Goal: Communication & Community: Answer question/provide support

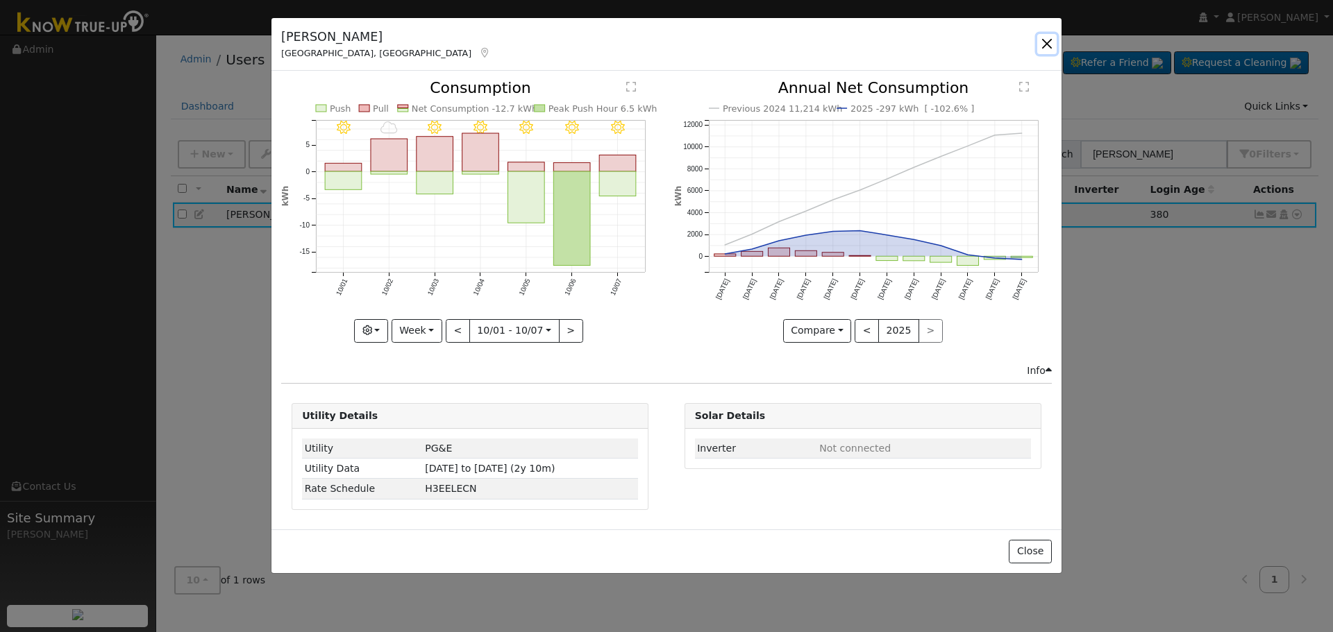
click at [1041, 47] on button "button" at bounding box center [1046, 43] width 19 height 19
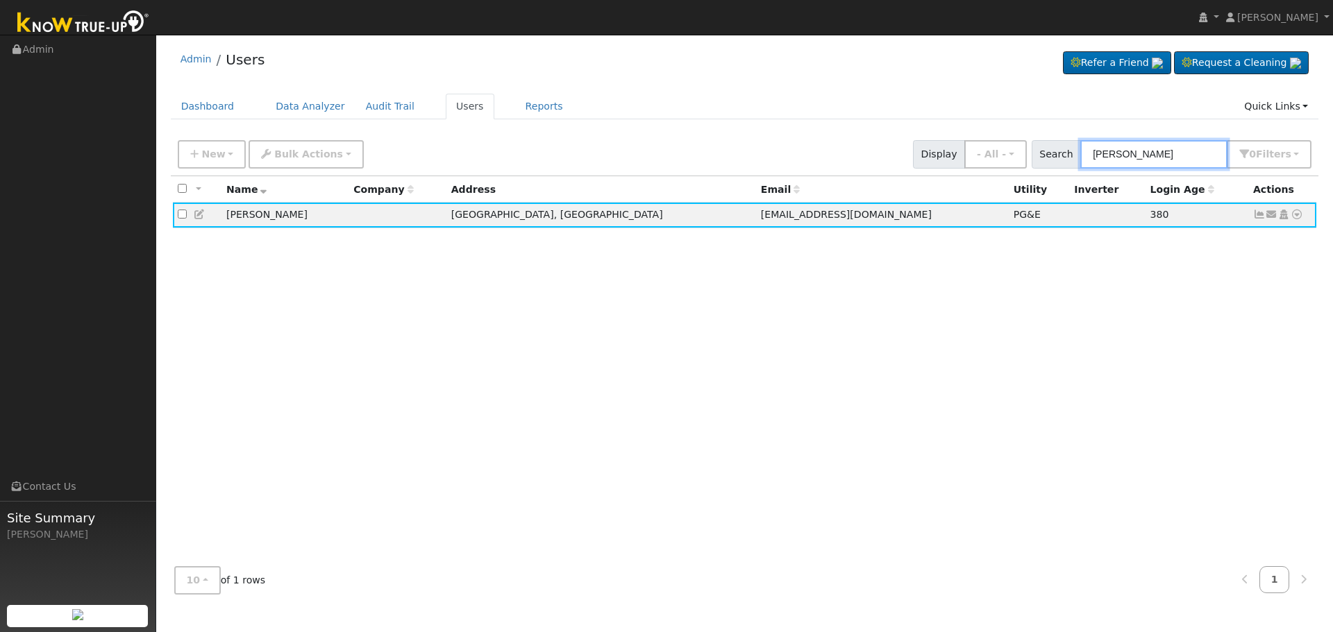
drag, startPoint x: 1172, startPoint y: 157, endPoint x: 897, endPoint y: 152, distance: 274.2
click at [915, 155] on div "New Add User Quick Add Quick Connect Quick Convert Lead Bulk Actions Send Email…" at bounding box center [744, 151] width 1139 height 33
paste input "[PERSON_NAME]"
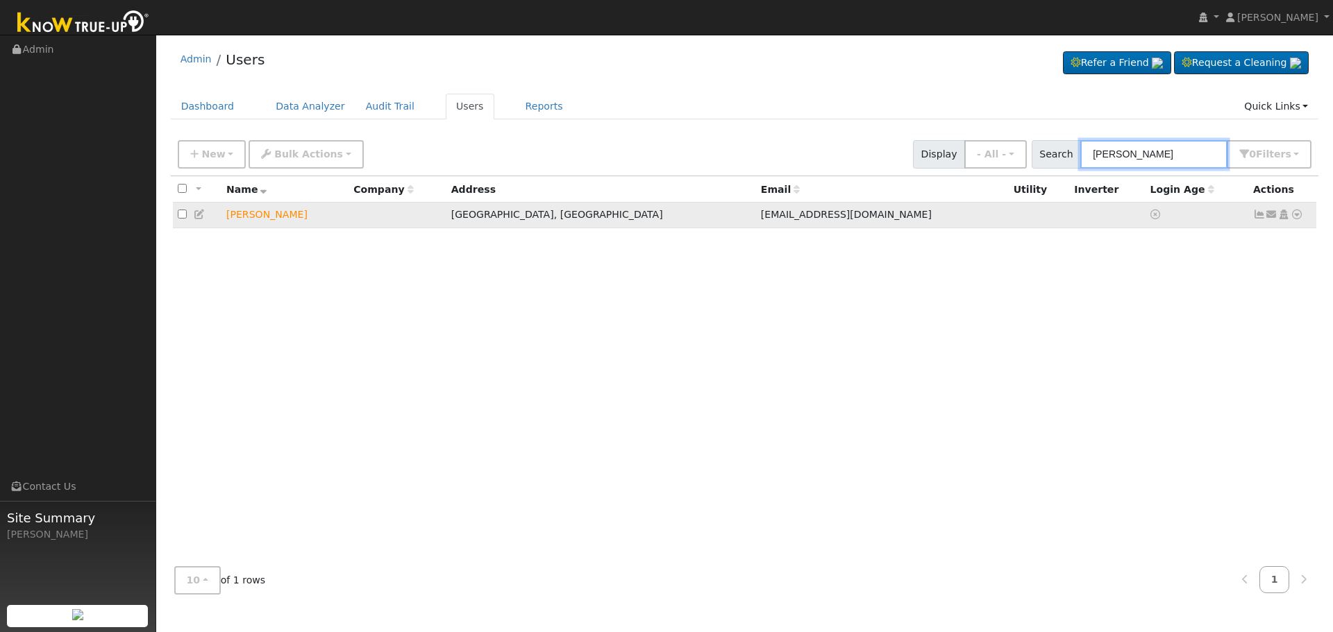
type input "[PERSON_NAME]"
click at [1273, 216] on icon at bounding box center [1271, 215] width 12 height 10
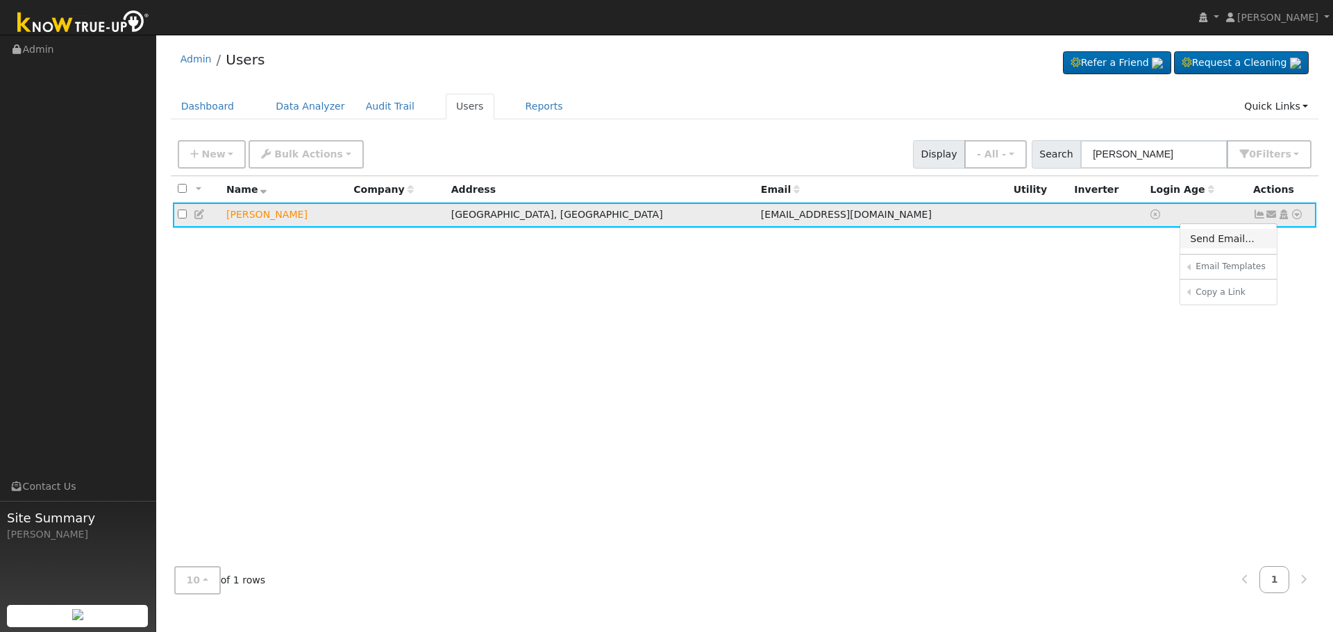
click at [1210, 243] on link "Send Email..." at bounding box center [1228, 238] width 96 height 19
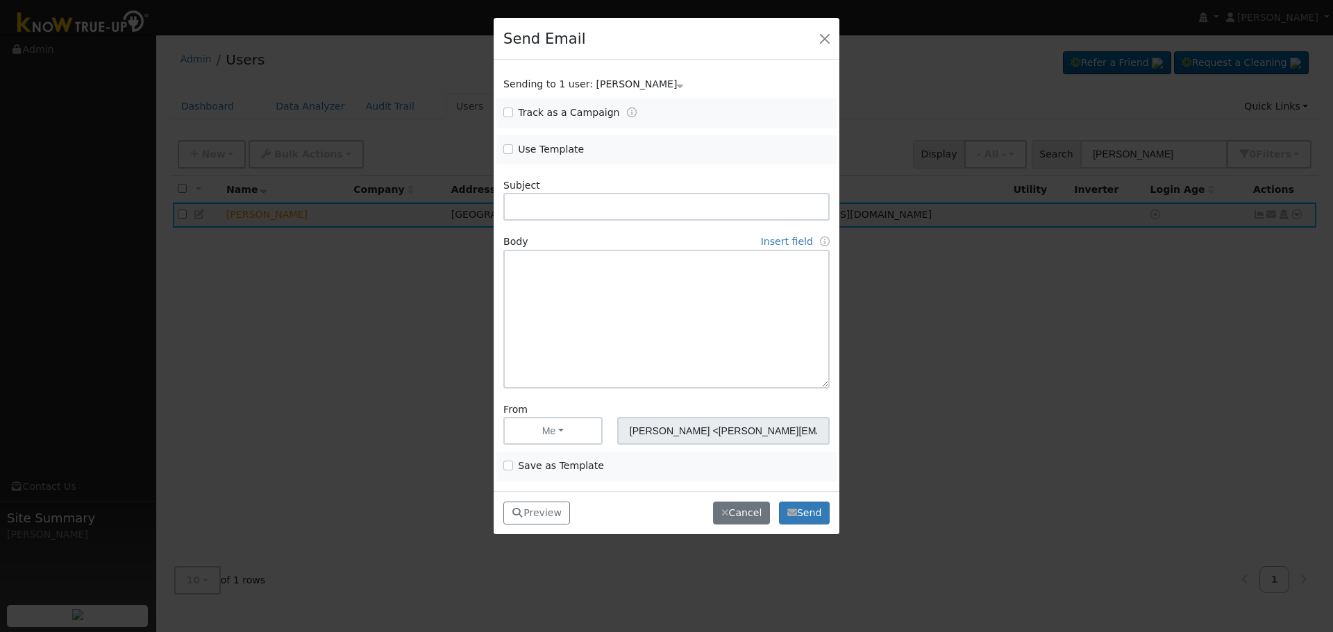
click at [503, 149] on div "Use Template" at bounding box center [581, 150] width 170 height 16
click at [505, 150] on input "Use Template" at bounding box center [508, 149] width 10 height 10
checkbox input "true"
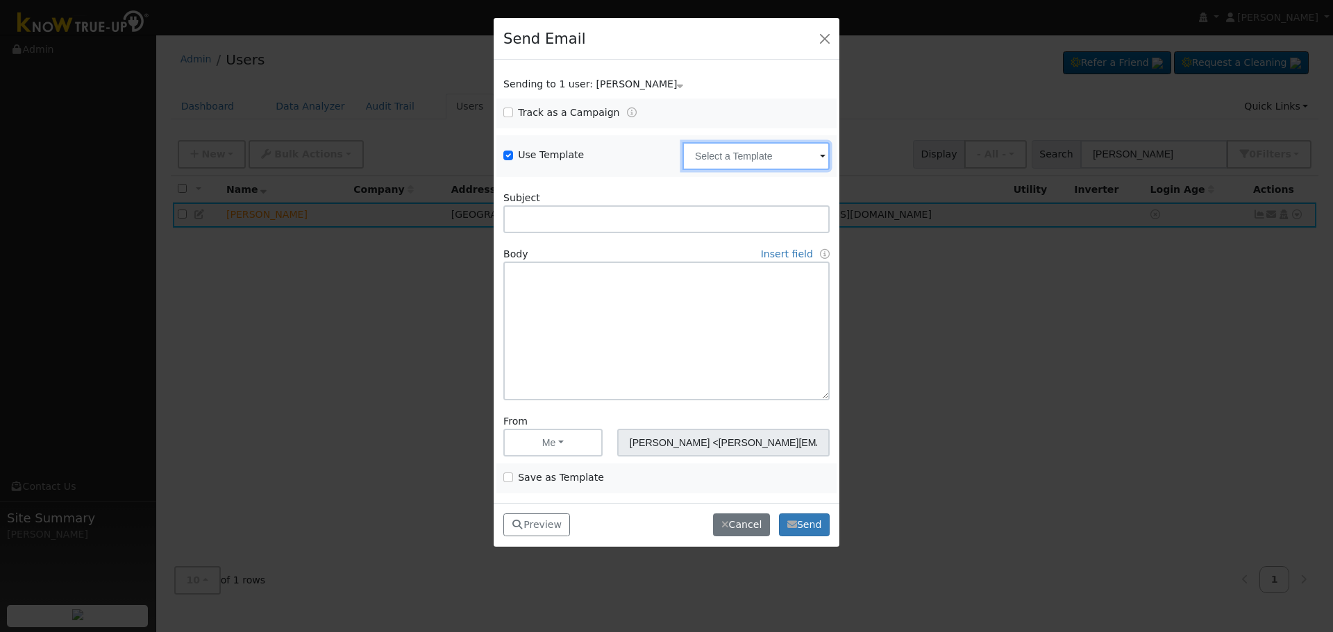
click at [731, 149] on input "text" at bounding box center [755, 156] width 147 height 28
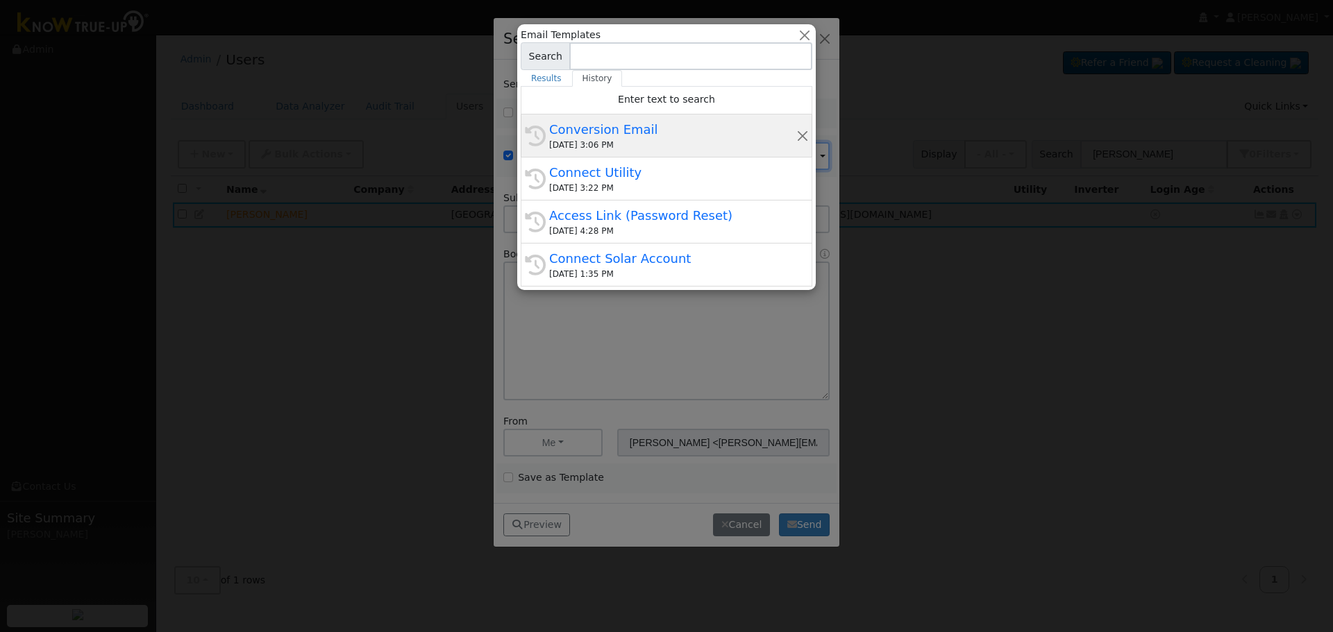
click at [641, 141] on div "[DATE] 3:06 PM" at bounding box center [672, 145] width 247 height 12
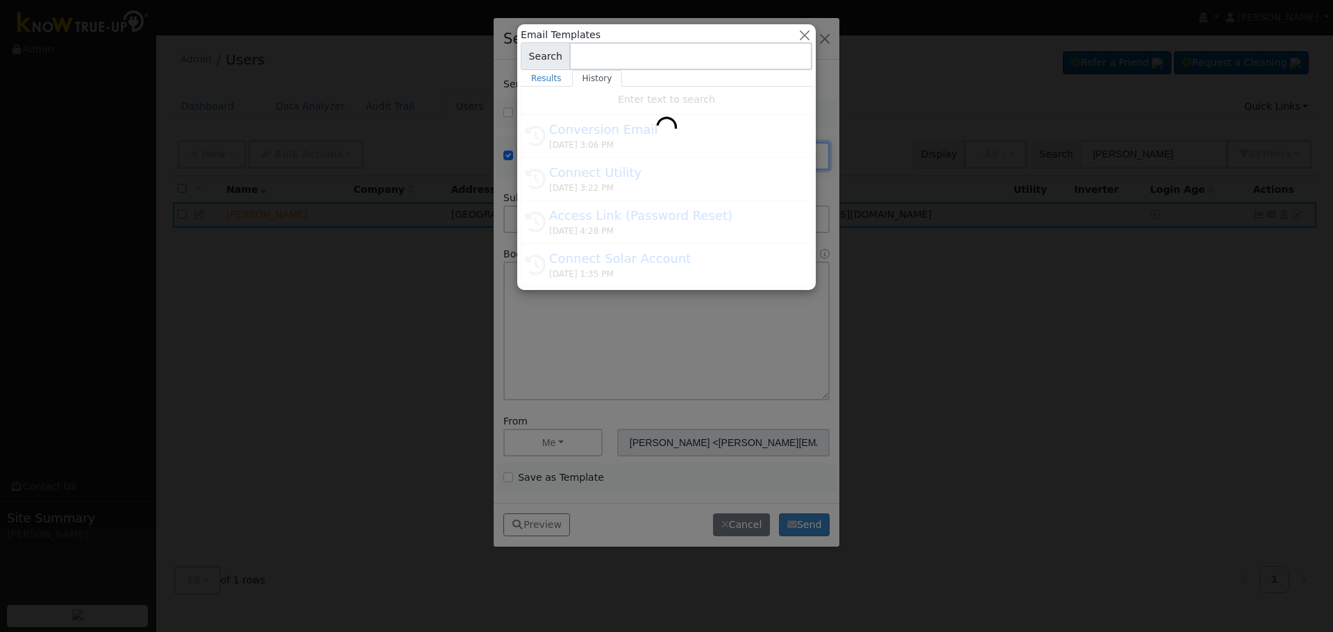
type input "Conversion Email"
type input "Connect Your Utility Account"
type textarea "Dear {user_fname}, The first step is to connect your electric utility account. …"
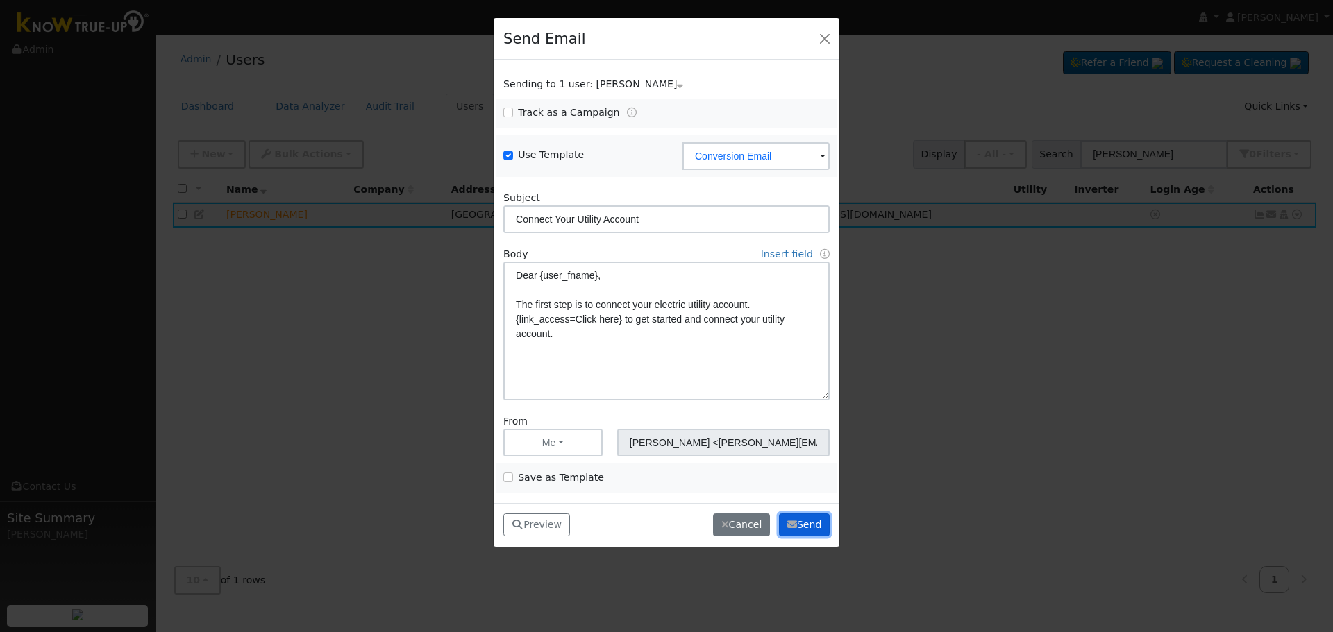
click at [790, 523] on icon "button" at bounding box center [792, 525] width 10 height 10
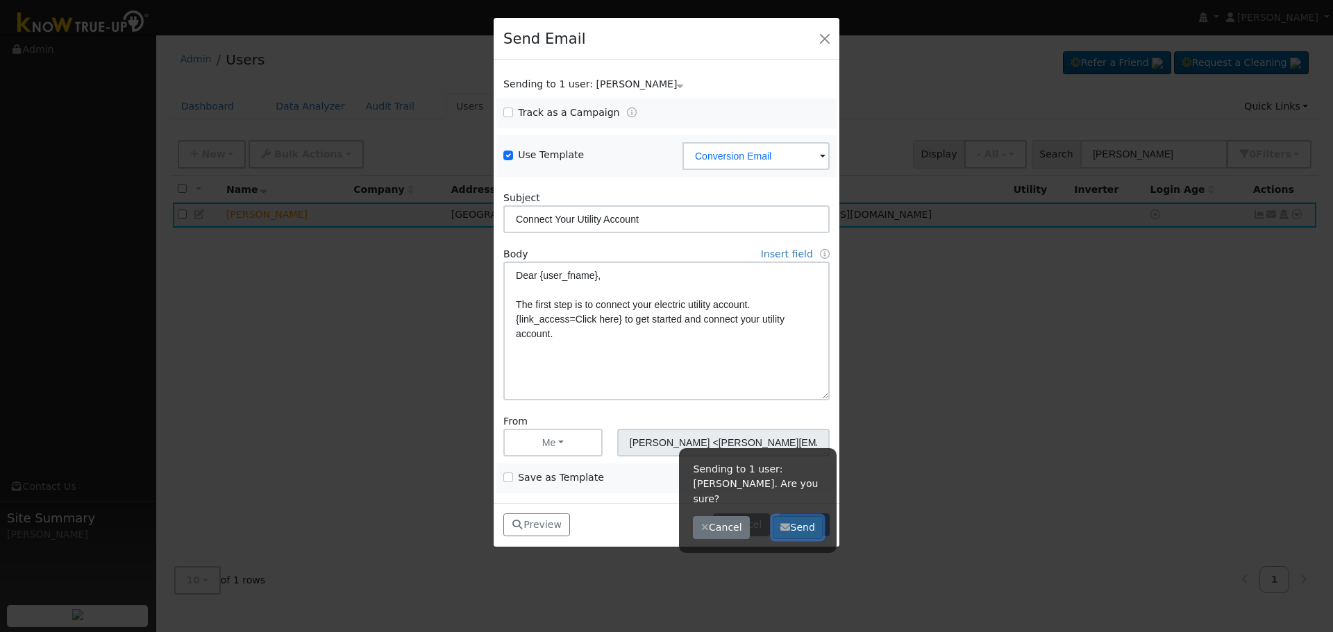
click at [797, 516] on button "Send" at bounding box center [798, 528] width 51 height 24
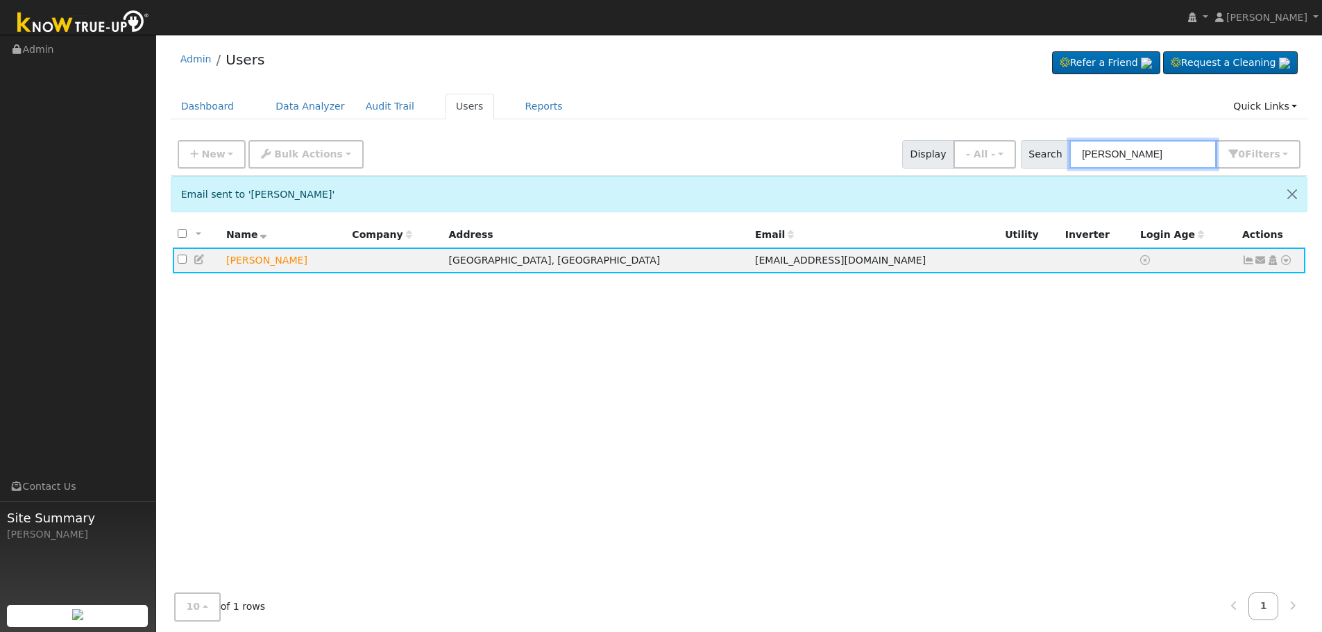
drag, startPoint x: 1163, startPoint y: 151, endPoint x: 813, endPoint y: 135, distance: 350.9
click at [830, 140] on div "New Add User Quick Add Quick Connect Quick Convert Lead Bulk Actions Send Email…" at bounding box center [739, 151] width 1129 height 33
